Goal: Task Accomplishment & Management: Manage account settings

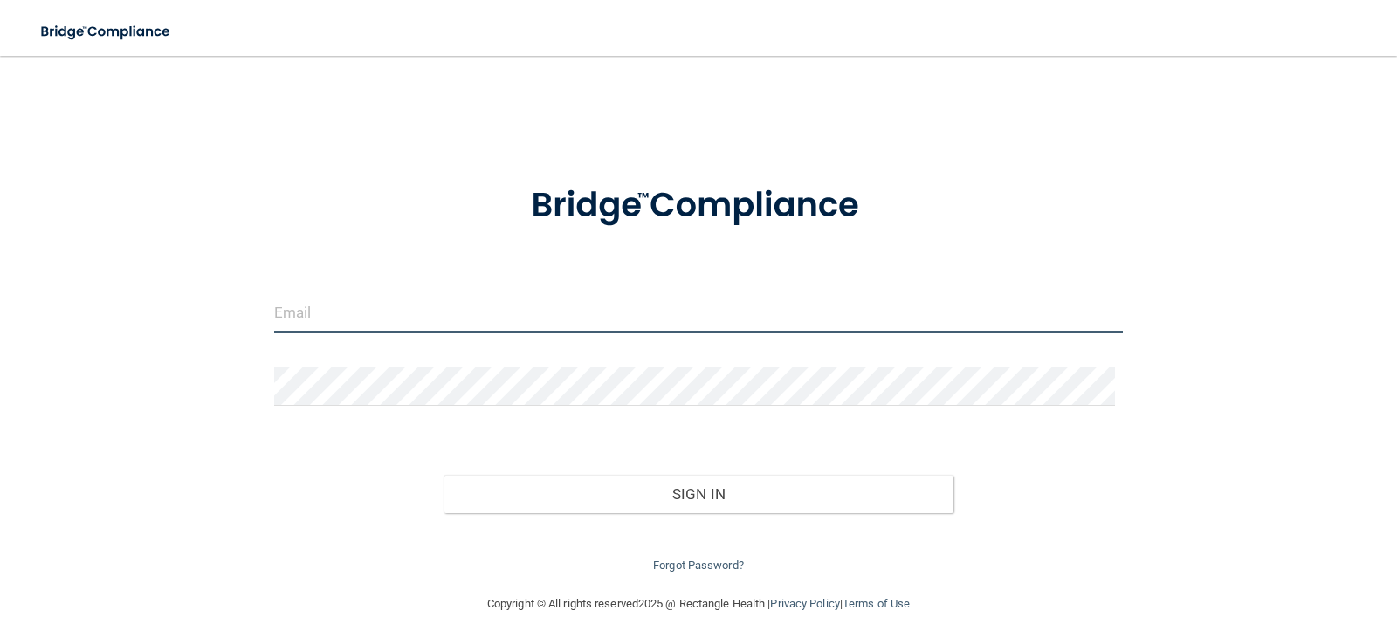
click at [416, 314] on input "email" at bounding box center [698, 312] width 849 height 39
type input "[EMAIL_ADDRESS][DOMAIN_NAME]"
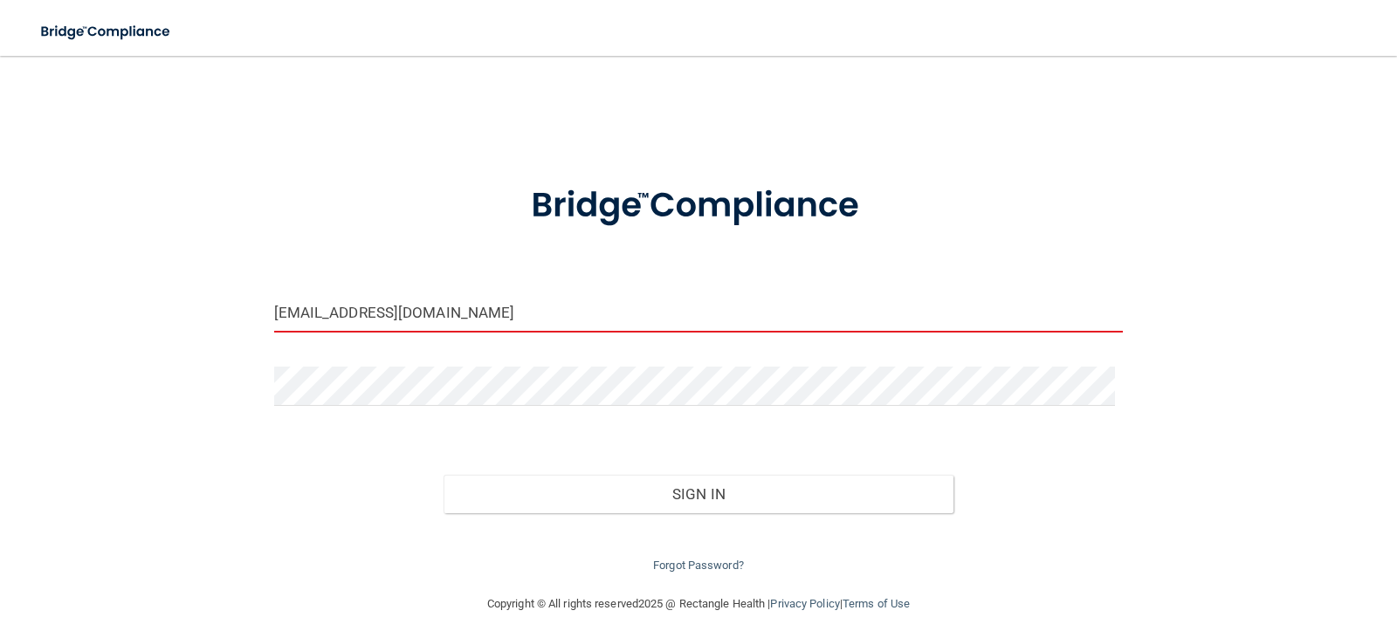
click at [443, 475] on button "Sign In" at bounding box center [698, 494] width 510 height 38
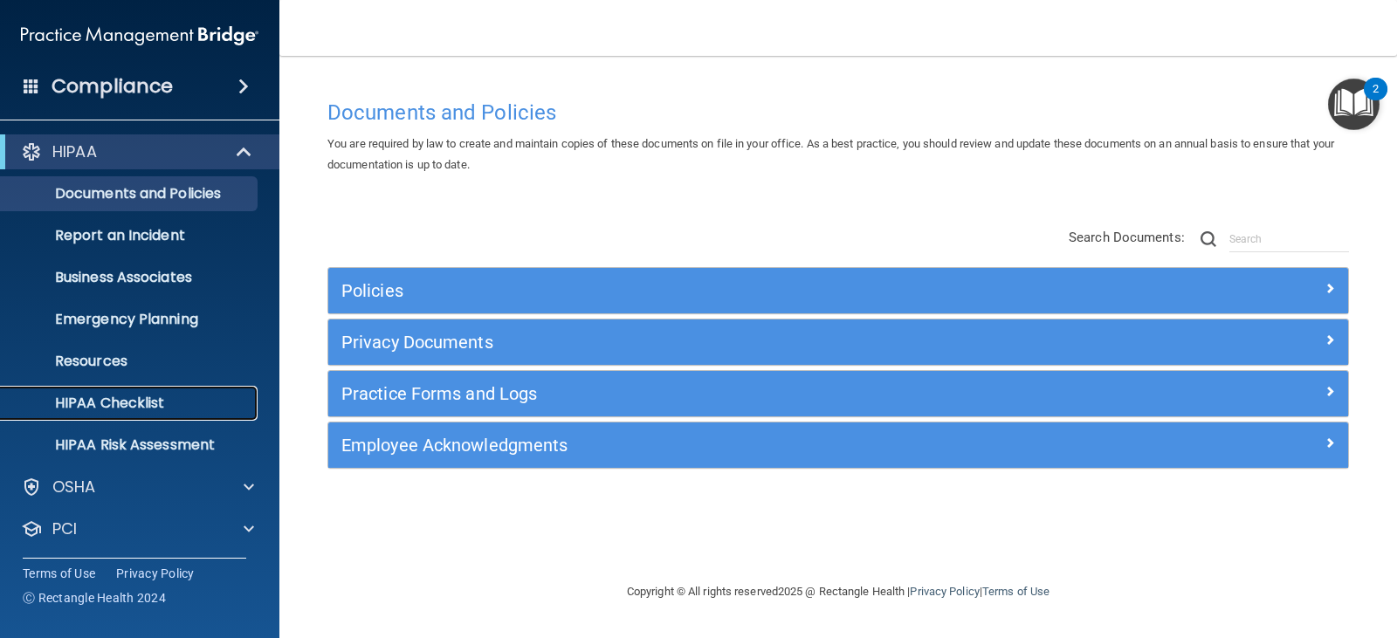
click at [144, 404] on p "HIPAA Checklist" at bounding box center [130, 403] width 238 height 17
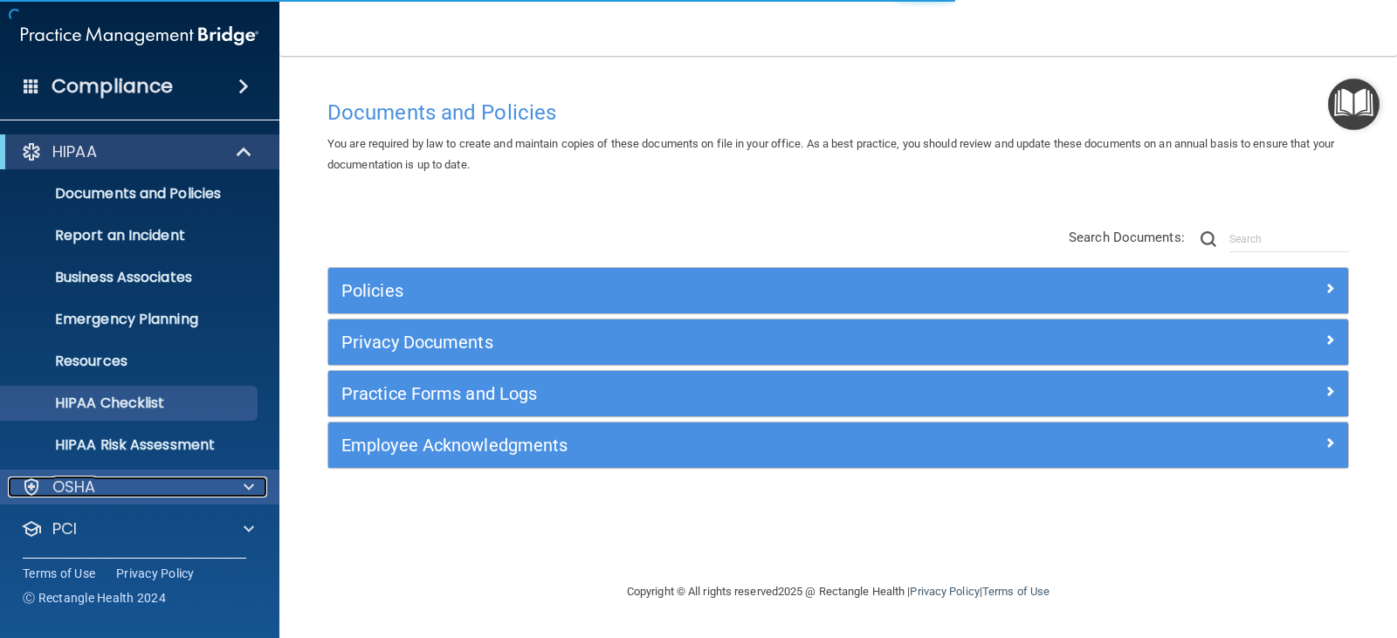
click at [178, 494] on div "OSHA" at bounding box center [116, 487] width 217 height 21
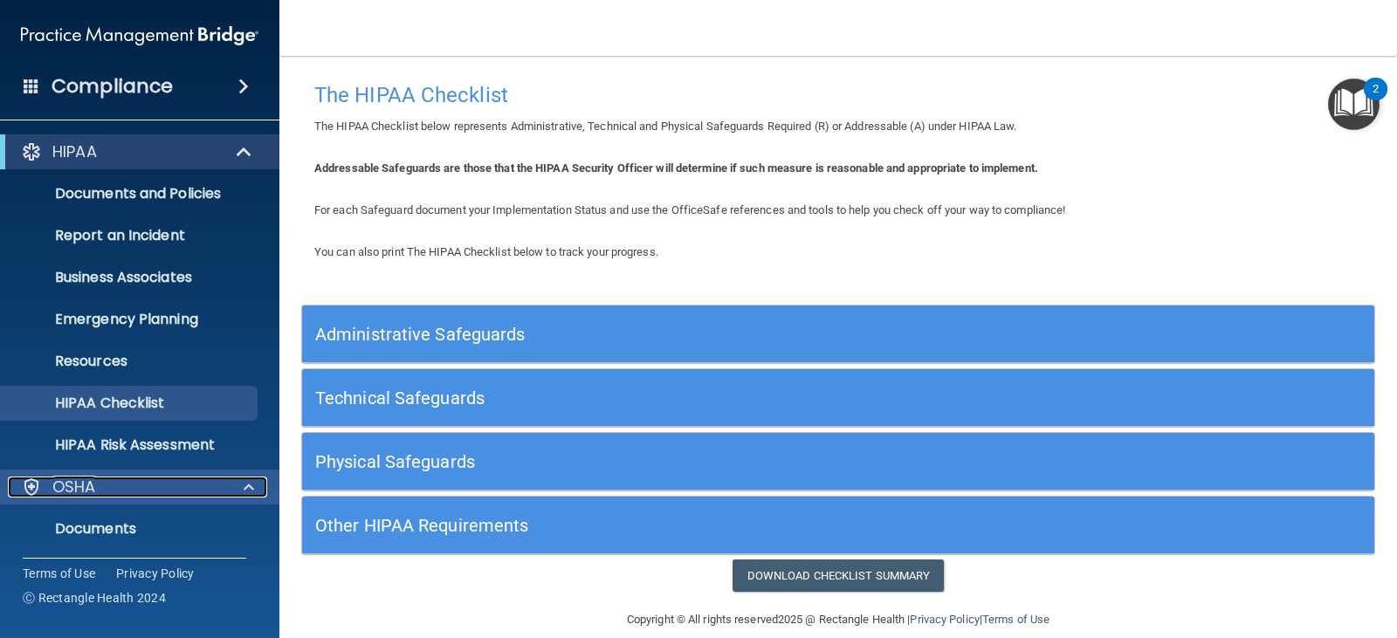
click at [175, 494] on div "OSHA" at bounding box center [116, 487] width 217 height 21
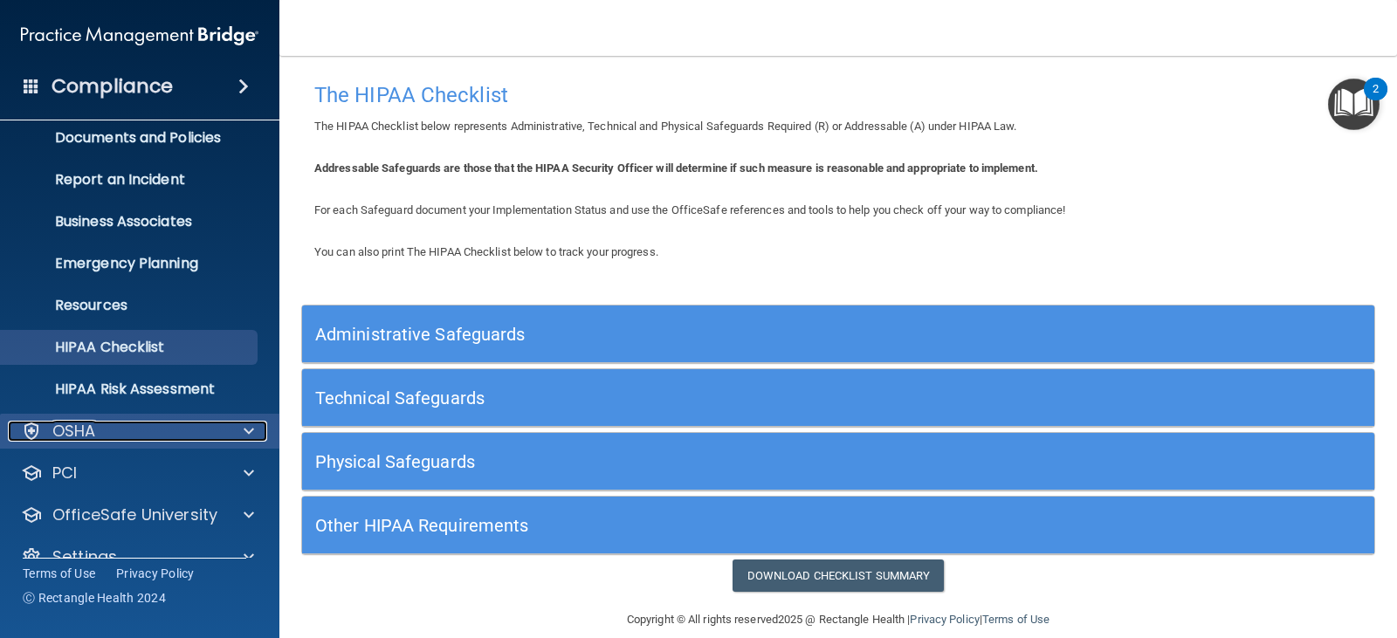
scroll to position [86, 0]
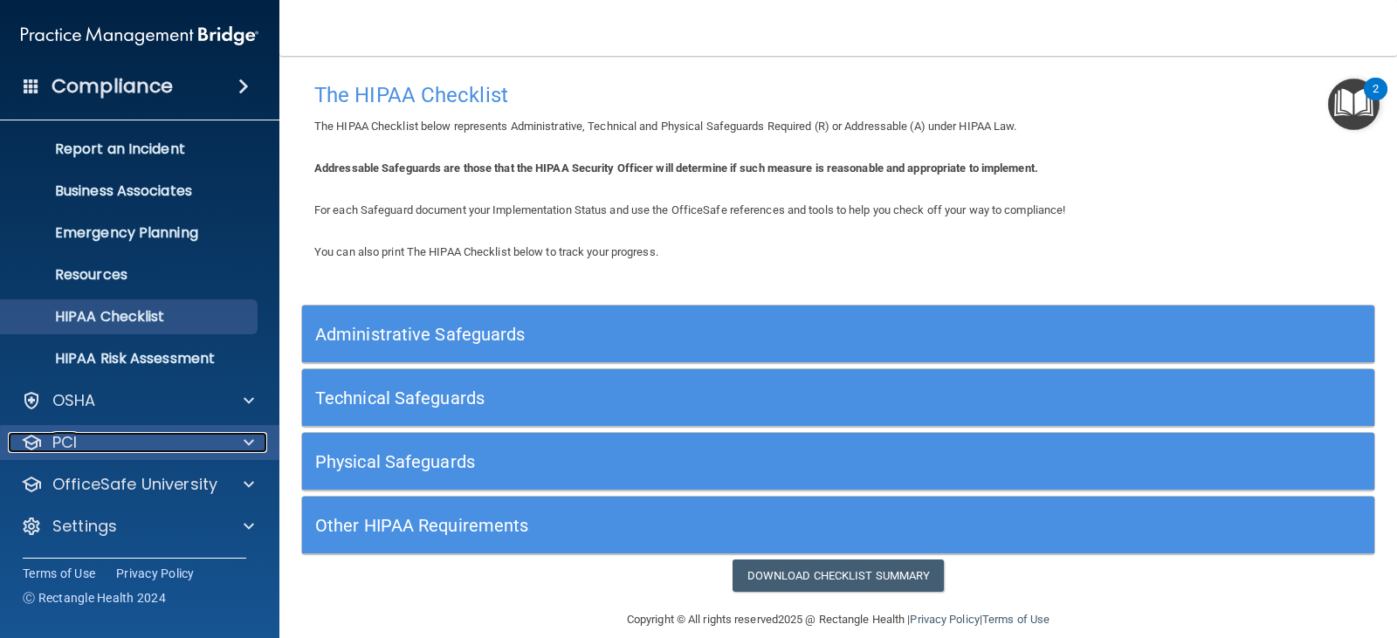
click at [244, 447] on span at bounding box center [249, 442] width 10 height 21
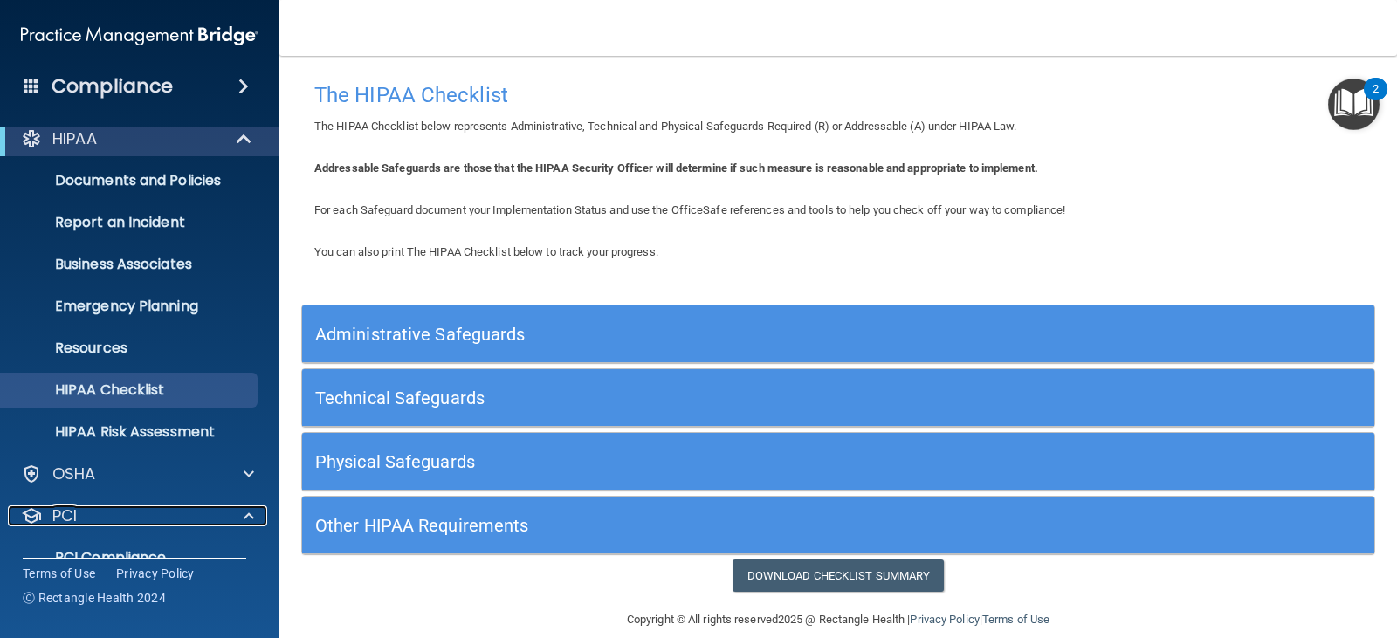
scroll to position [0, 0]
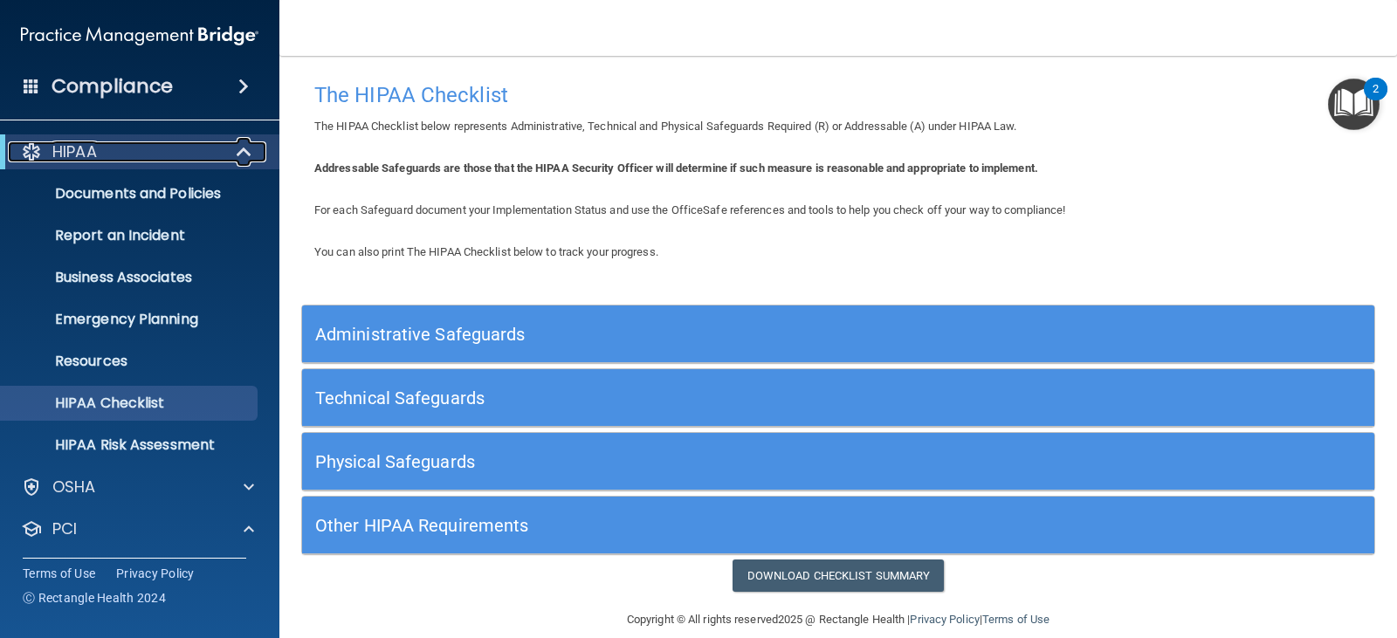
click at [239, 152] on span at bounding box center [245, 151] width 15 height 21
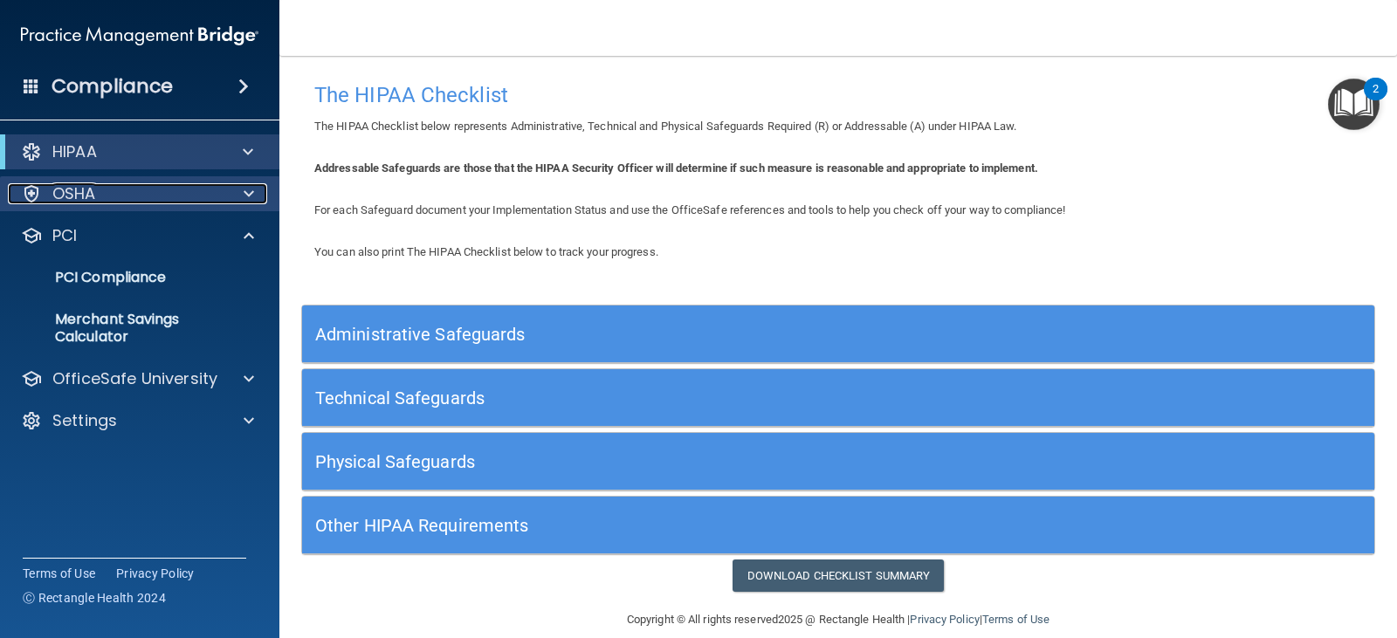
click at [130, 193] on div "OSHA" at bounding box center [116, 193] width 217 height 21
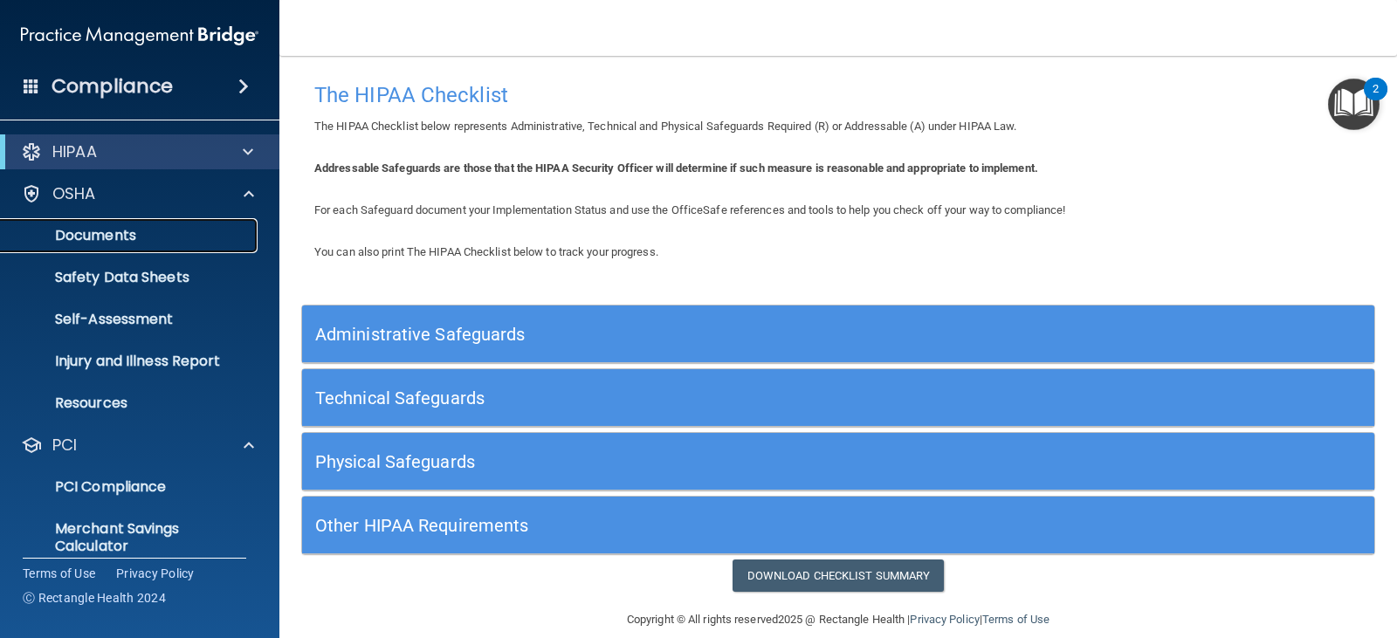
click at [121, 244] on p "Documents" at bounding box center [130, 235] width 238 height 17
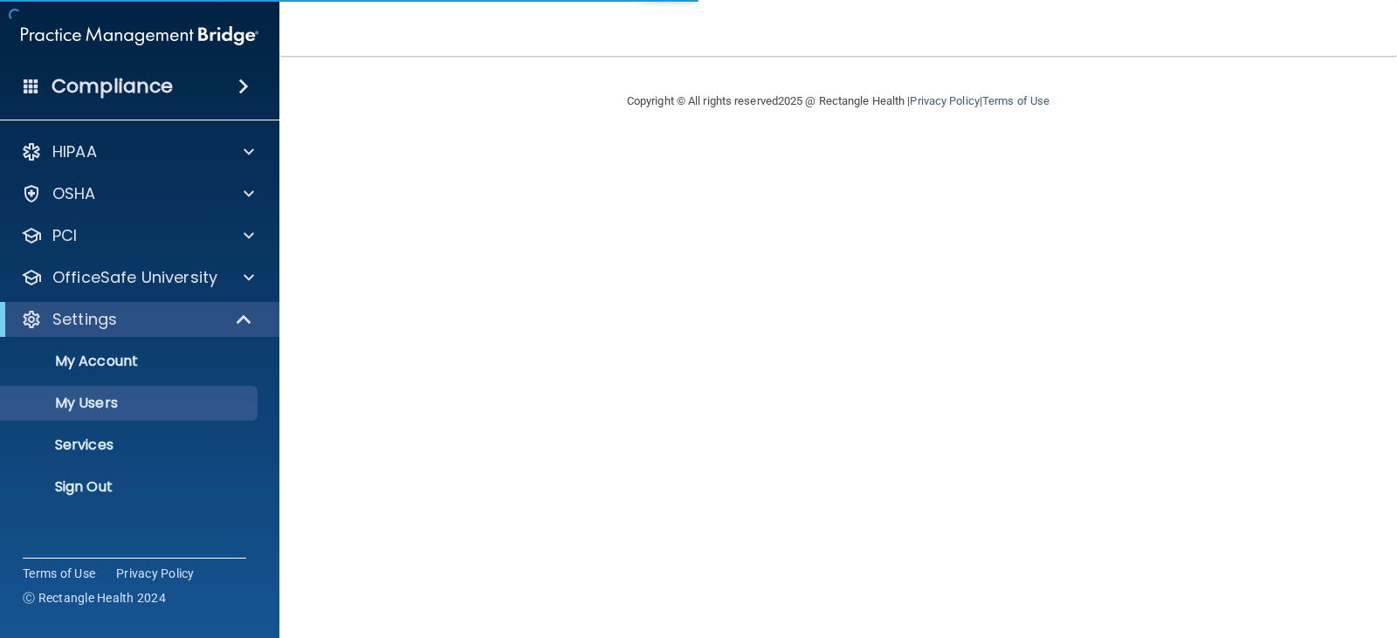
select select "20"
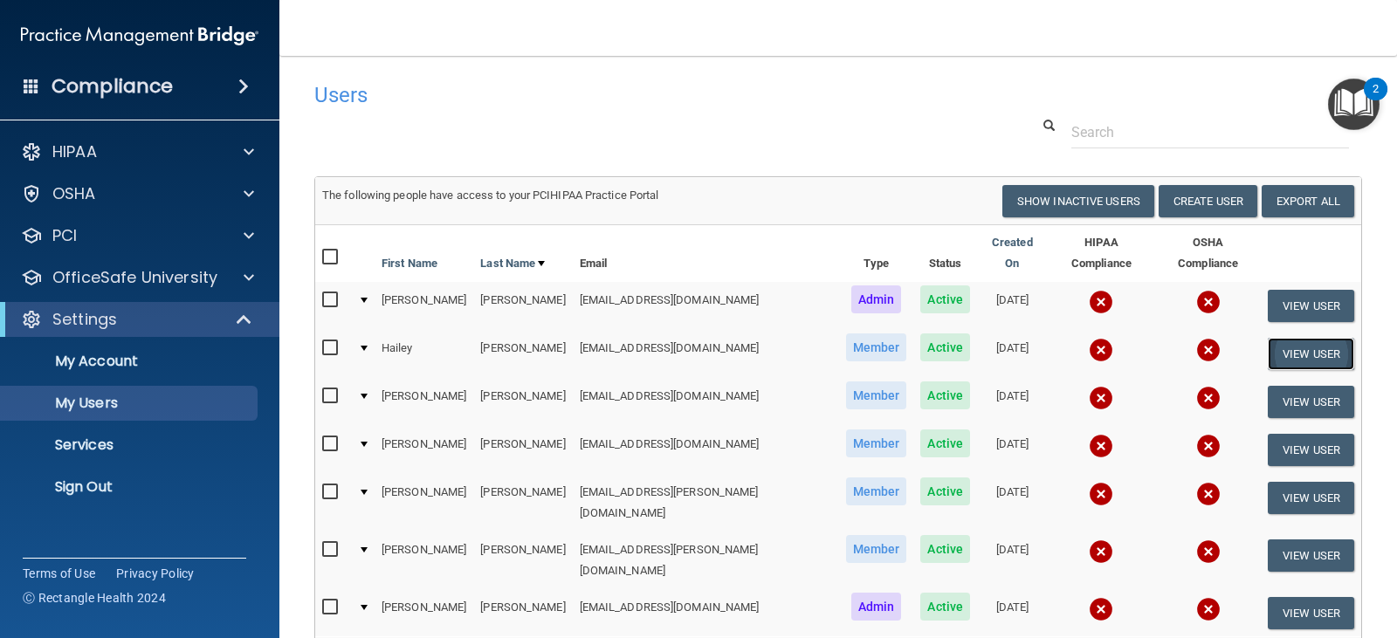
click at [1285, 342] on button "View User" at bounding box center [1311, 354] width 86 height 32
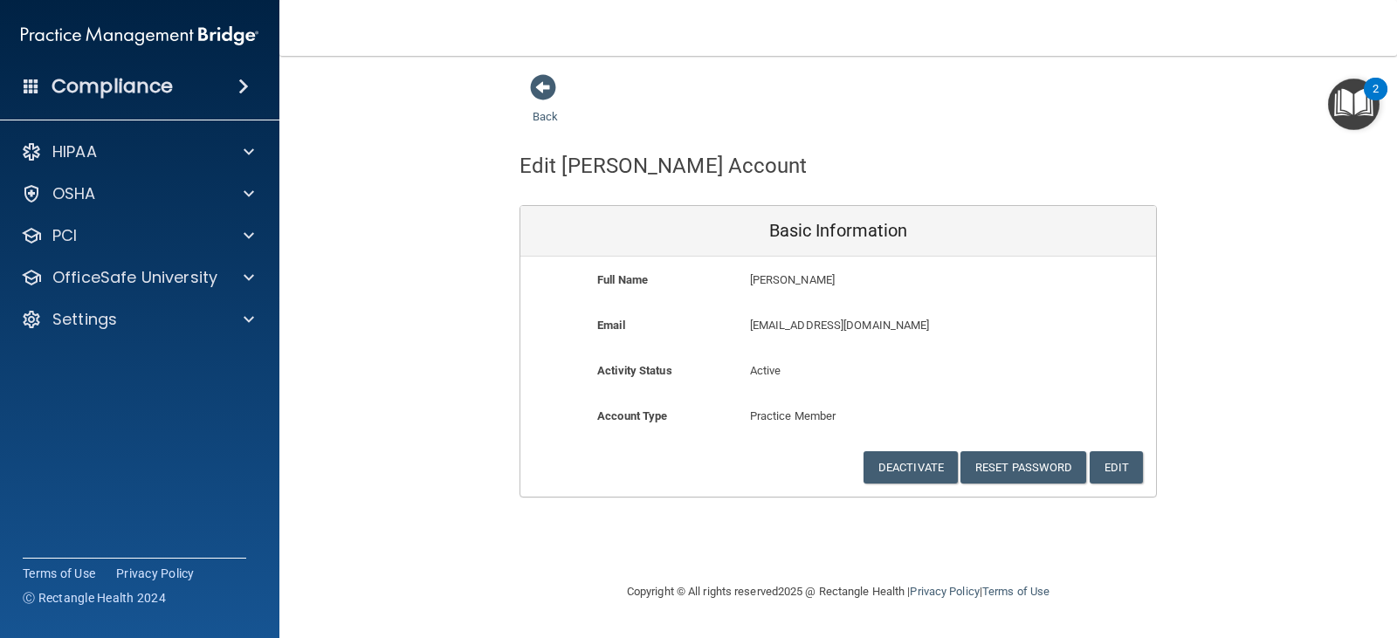
click at [888, 330] on p "[EMAIL_ADDRESS][DOMAIN_NAME]" at bounding box center [889, 325] width 278 height 21
click at [1351, 101] on img "Open Resource Center, 2 new notifications" at bounding box center [1354, 105] width 52 height 52
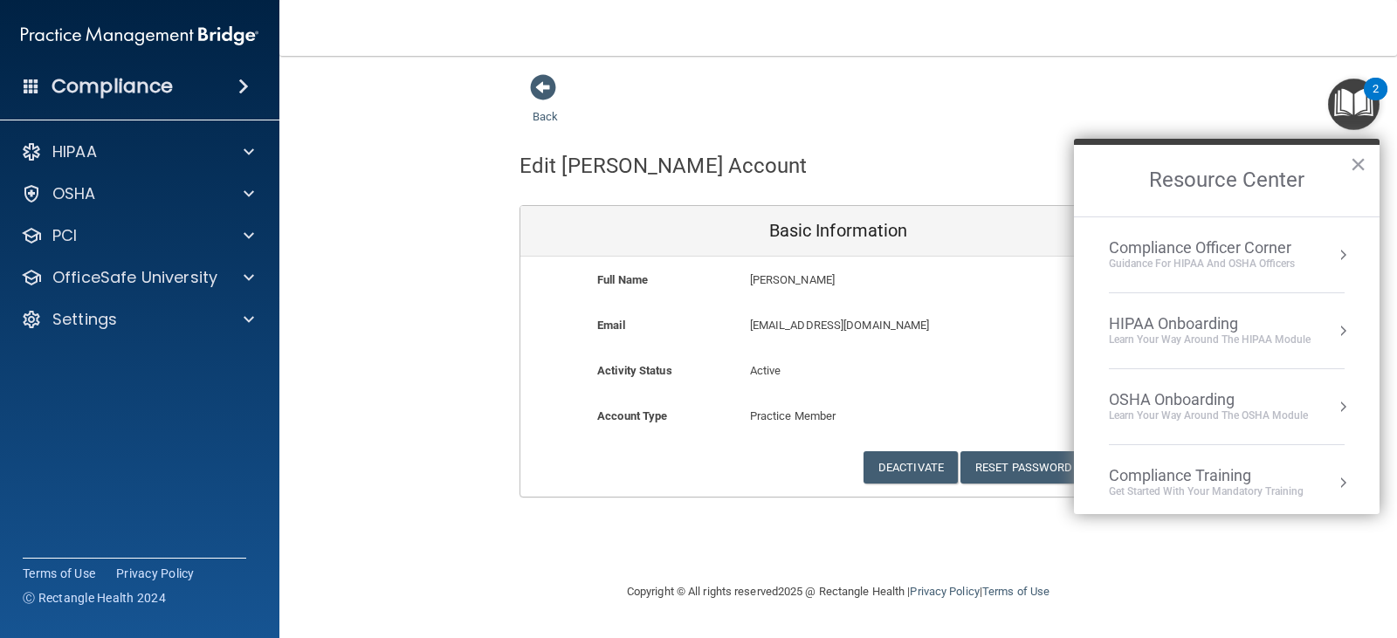
click at [1302, 102] on div "Back Edit [PERSON_NAME] Account Basic Information Full Name [PERSON_NAME] [PERS…" at bounding box center [838, 285] width 1048 height 424
click at [1029, 317] on div "[EMAIL_ADDRESS][DOMAIN_NAME] [DOMAIN_NAME][EMAIL_ADDRESS][DOMAIN_NAME]" at bounding box center [889, 331] width 305 height 32
click at [1362, 157] on button "×" at bounding box center [1358, 164] width 17 height 28
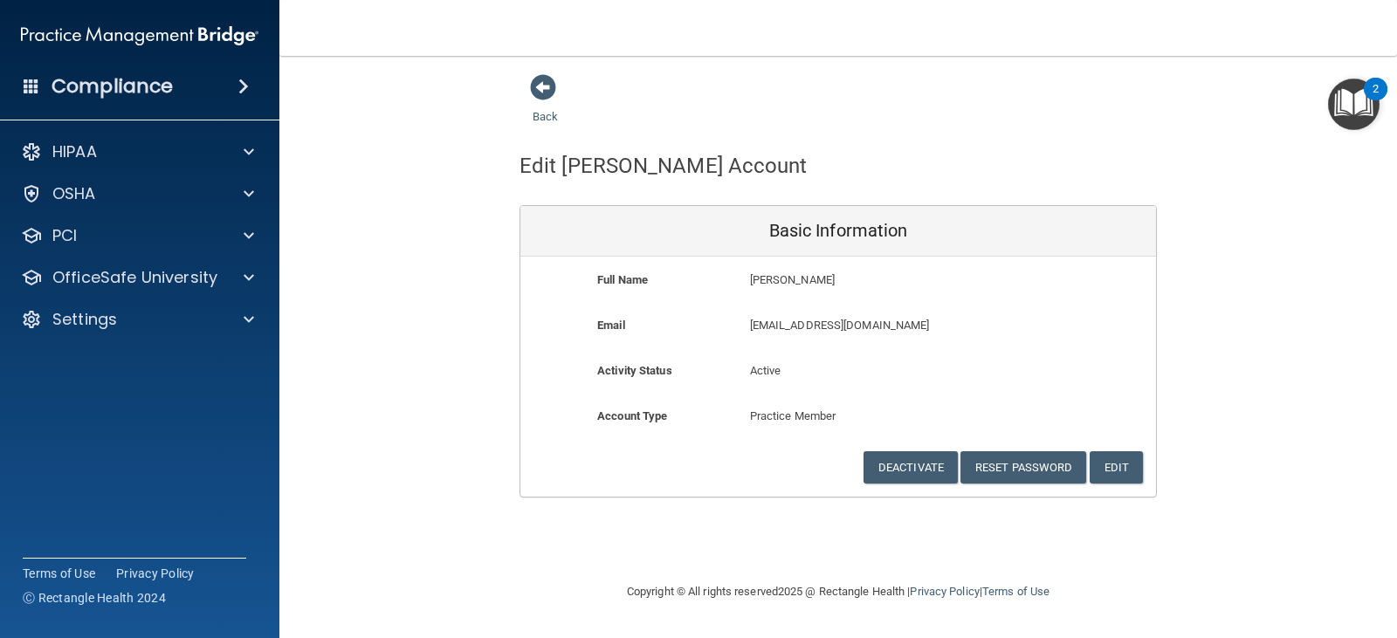
click at [557, 82] on div "Back" at bounding box center [572, 100] width 107 height 54
click at [550, 86] on span at bounding box center [543, 87] width 26 height 26
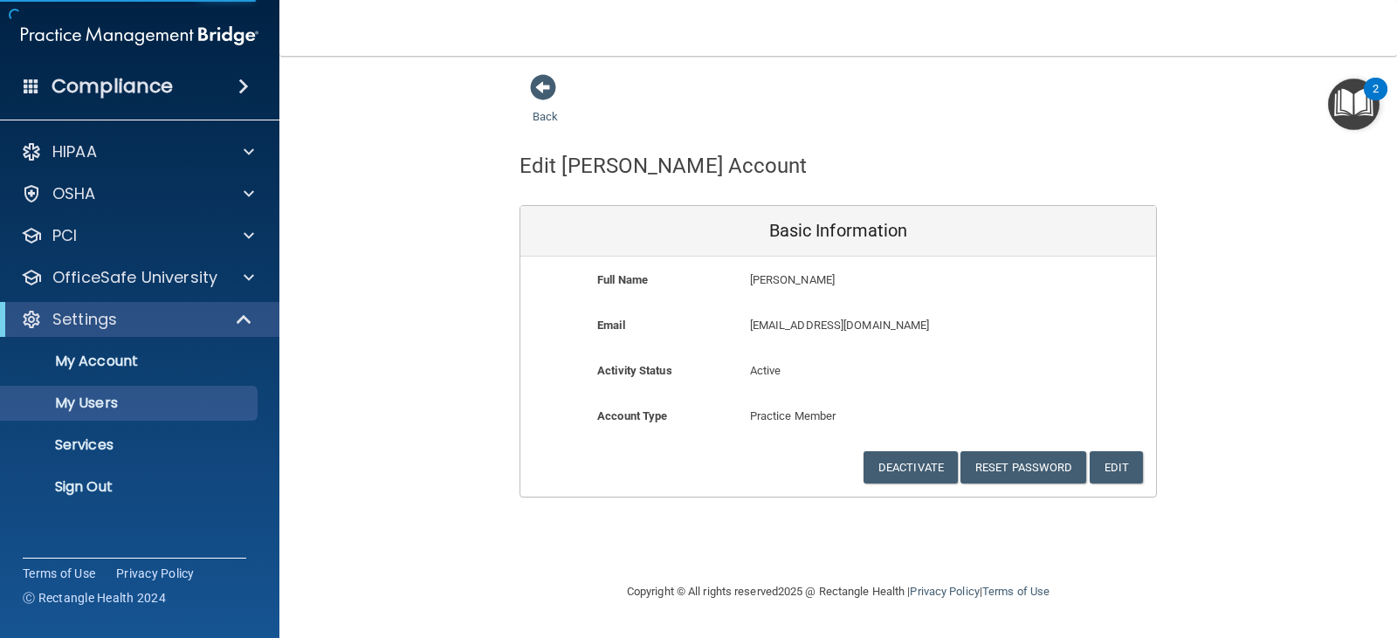
select select "20"
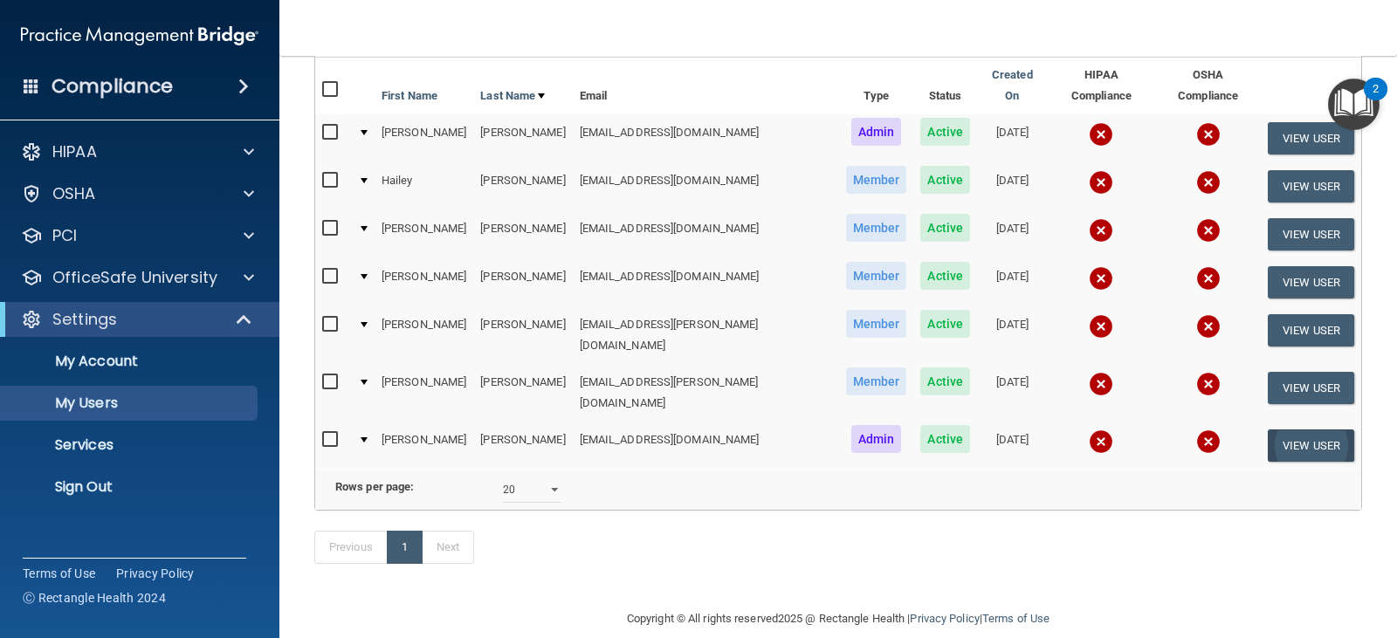
scroll to position [175, 0]
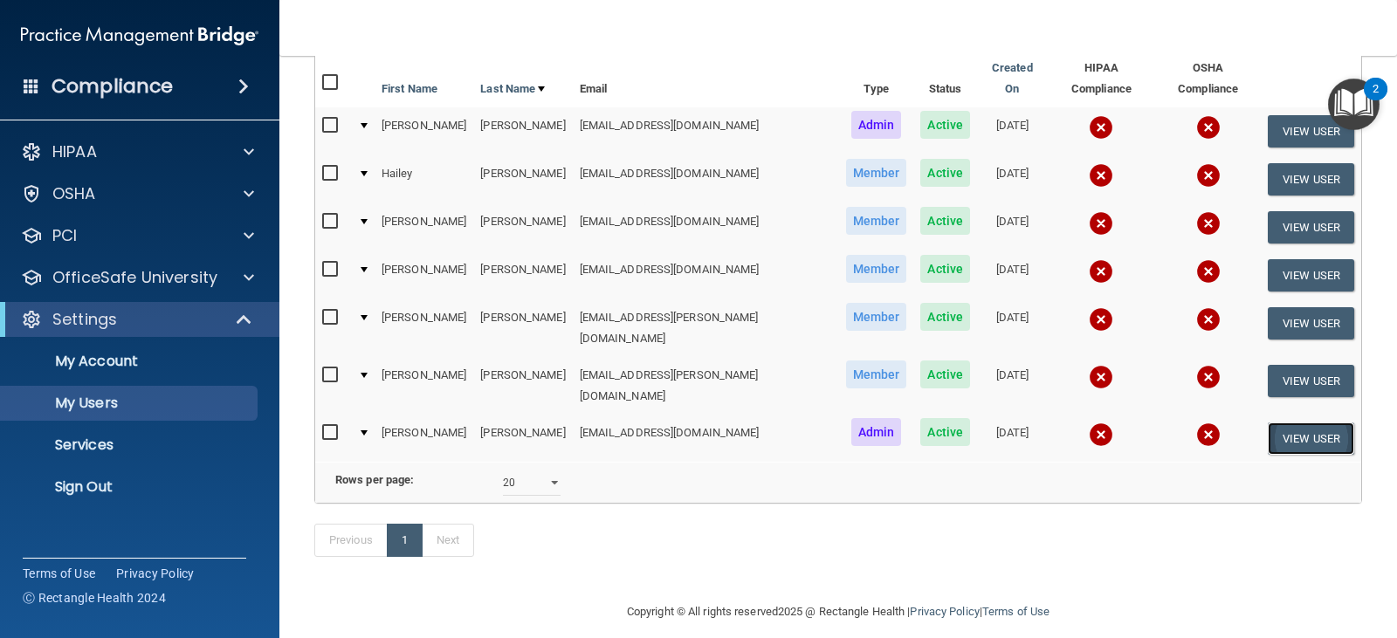
click at [1293, 423] on button "View User" at bounding box center [1311, 439] width 86 height 32
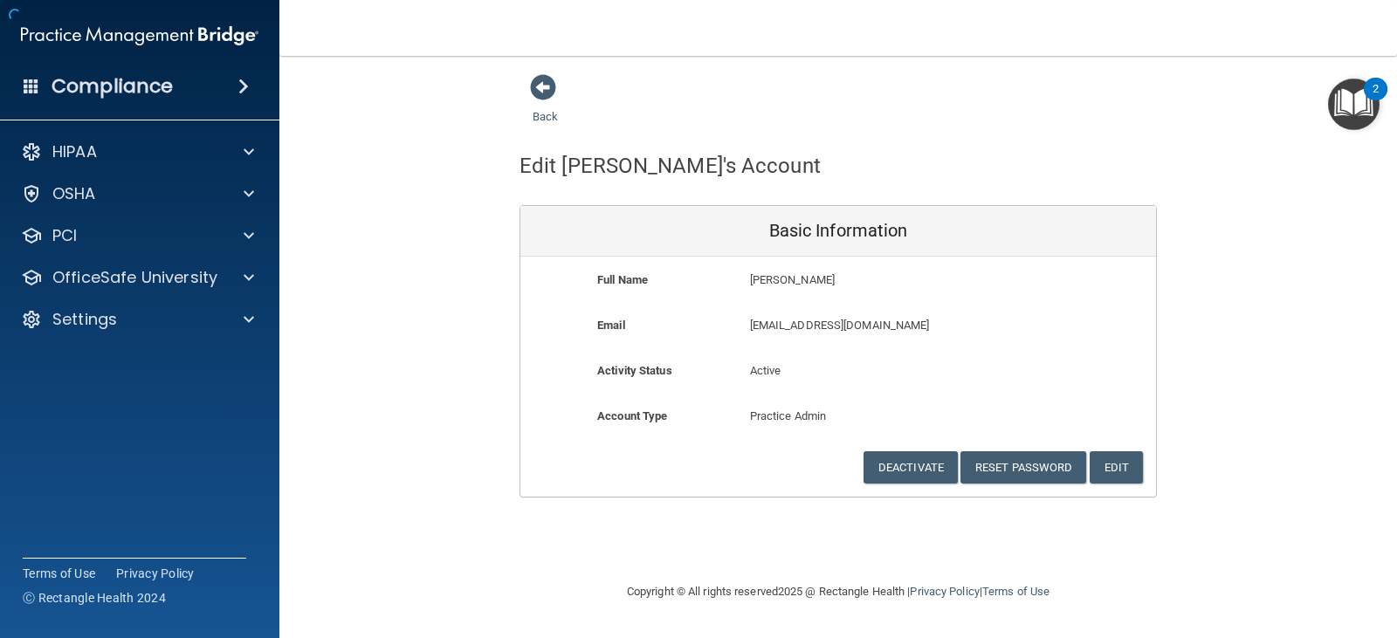
click at [1293, 406] on div "Back Edit [PERSON_NAME]'s Account Basic Information Full Name [PERSON_NAME] [PE…" at bounding box center [838, 285] width 1048 height 424
click at [1119, 466] on button "Edit" at bounding box center [1116, 467] width 53 height 32
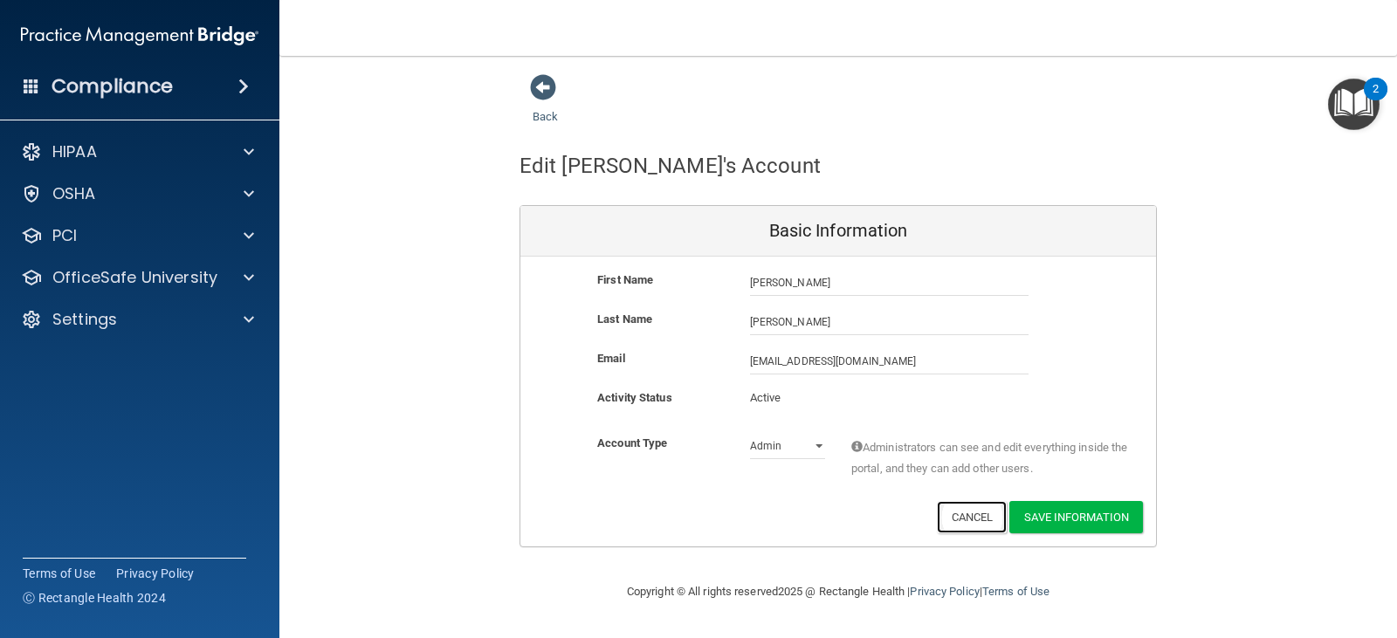
click at [972, 519] on button "Cancel" at bounding box center [972, 517] width 71 height 32
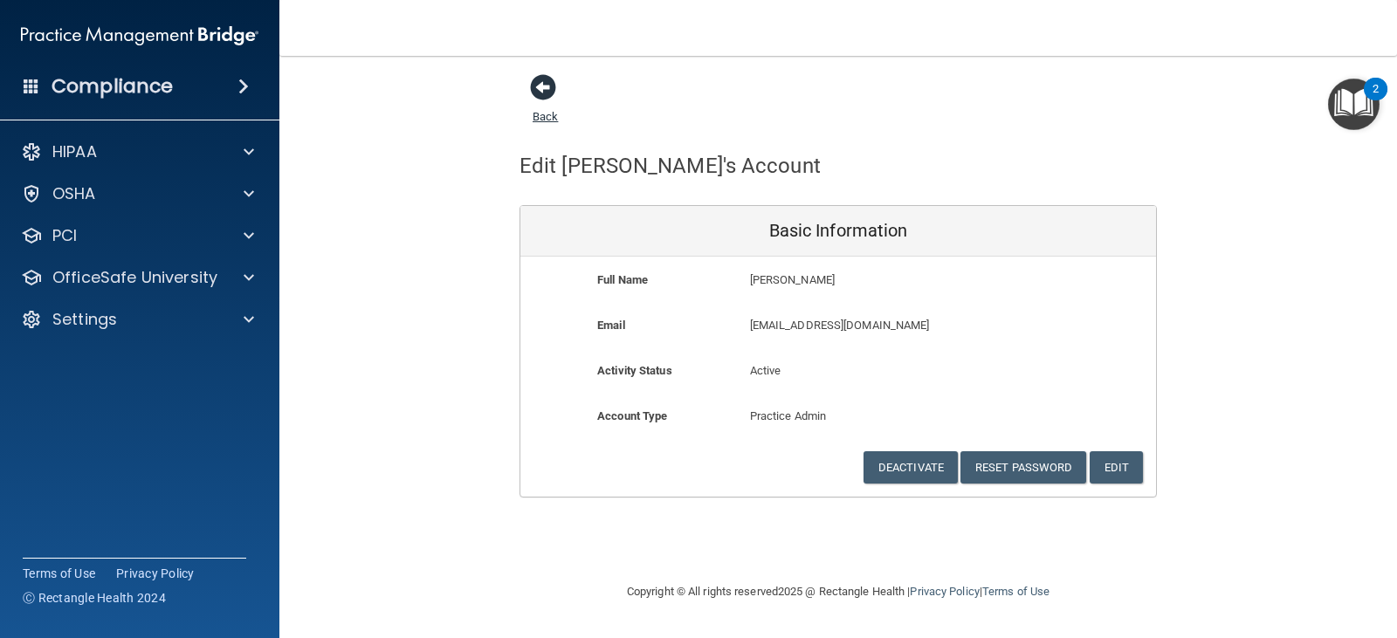
click at [540, 92] on span at bounding box center [543, 87] width 26 height 26
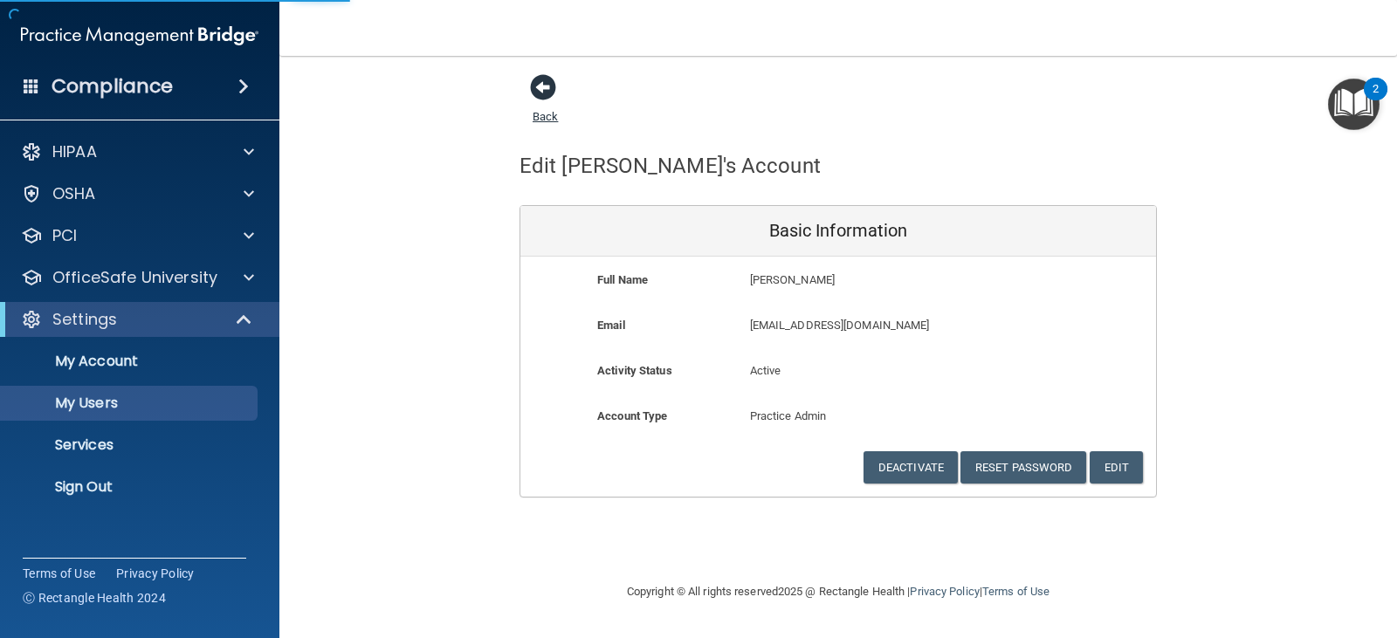
select select "20"
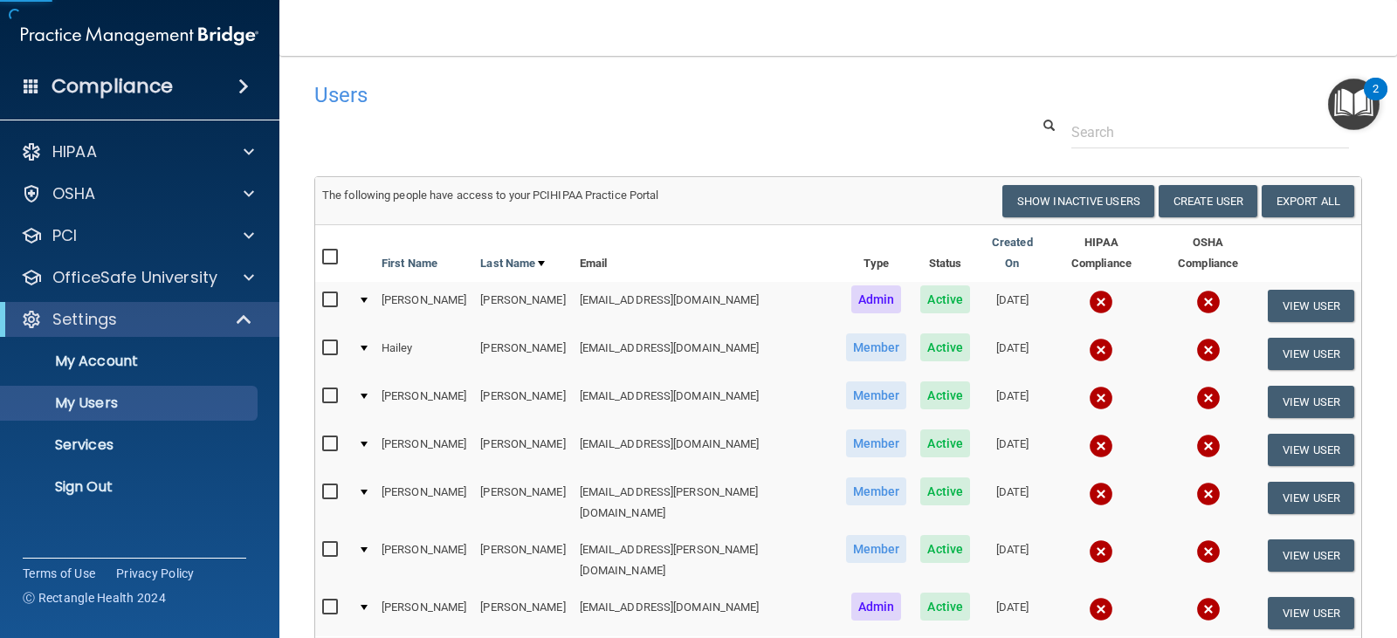
click at [544, 81] on div "Users" at bounding box center [614, 94] width 627 height 43
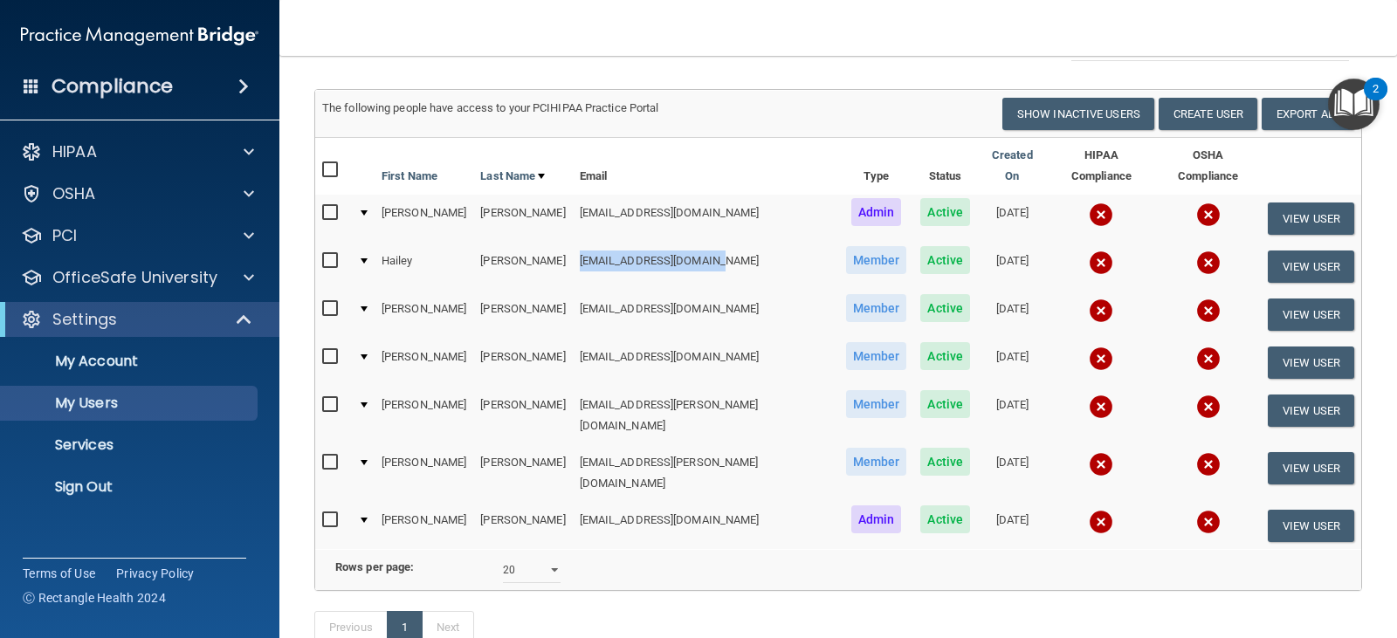
drag, startPoint x: 548, startPoint y: 248, endPoint x: 709, endPoint y: 248, distance: 160.6
click at [709, 248] on td "[EMAIL_ADDRESS][DOMAIN_NAME]" at bounding box center [706, 267] width 266 height 48
copy td "[EMAIL_ADDRESS][DOMAIN_NAME]"
drag, startPoint x: 710, startPoint y: 202, endPoint x: 549, endPoint y: 210, distance: 160.8
click at [573, 210] on td "[EMAIL_ADDRESS][DOMAIN_NAME]" at bounding box center [706, 219] width 266 height 48
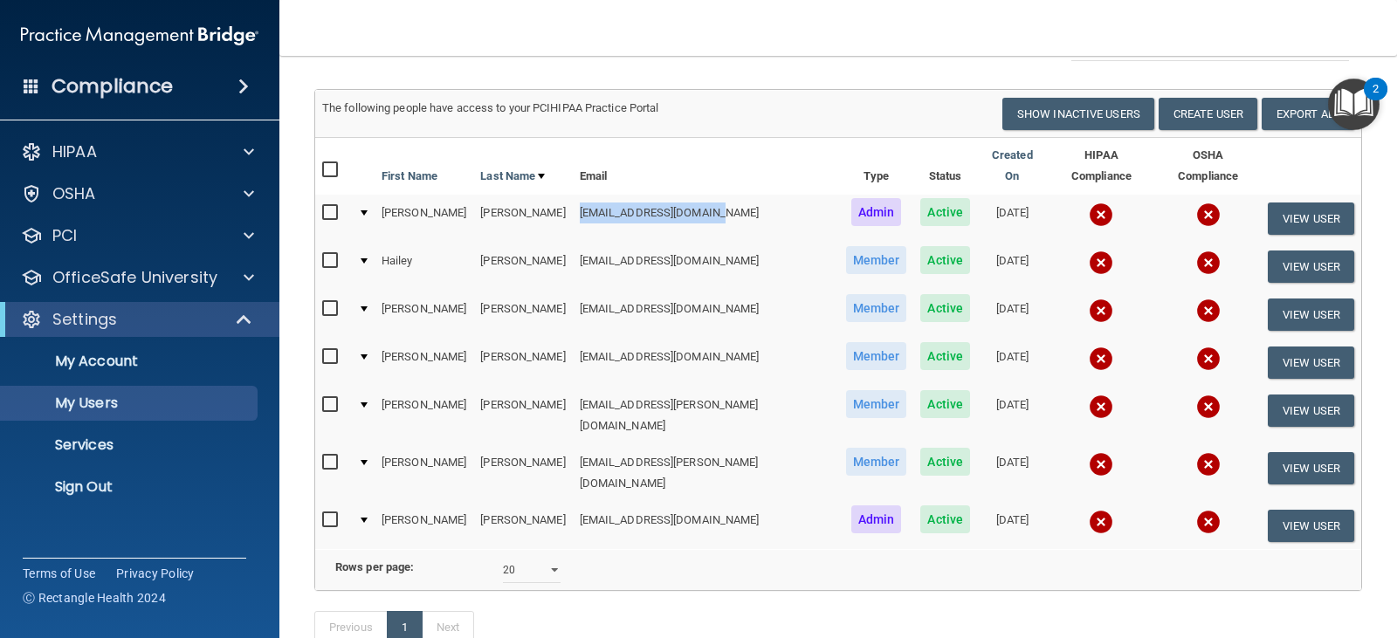
copy td "[EMAIL_ADDRESS][DOMAIN_NAME]"
